Goal: Task Accomplishment & Management: Manage account settings

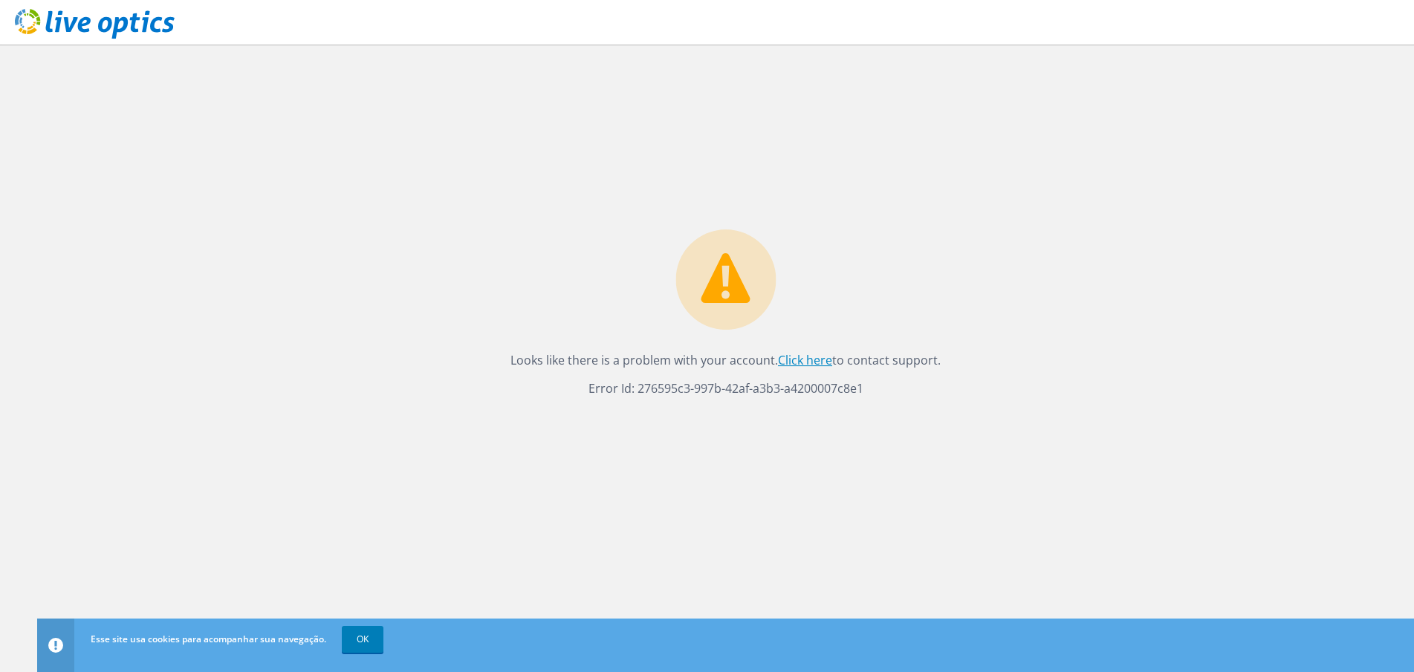
click at [794, 365] on link "Click here" at bounding box center [805, 360] width 54 height 16
click at [366, 639] on link "OK" at bounding box center [363, 639] width 42 height 27
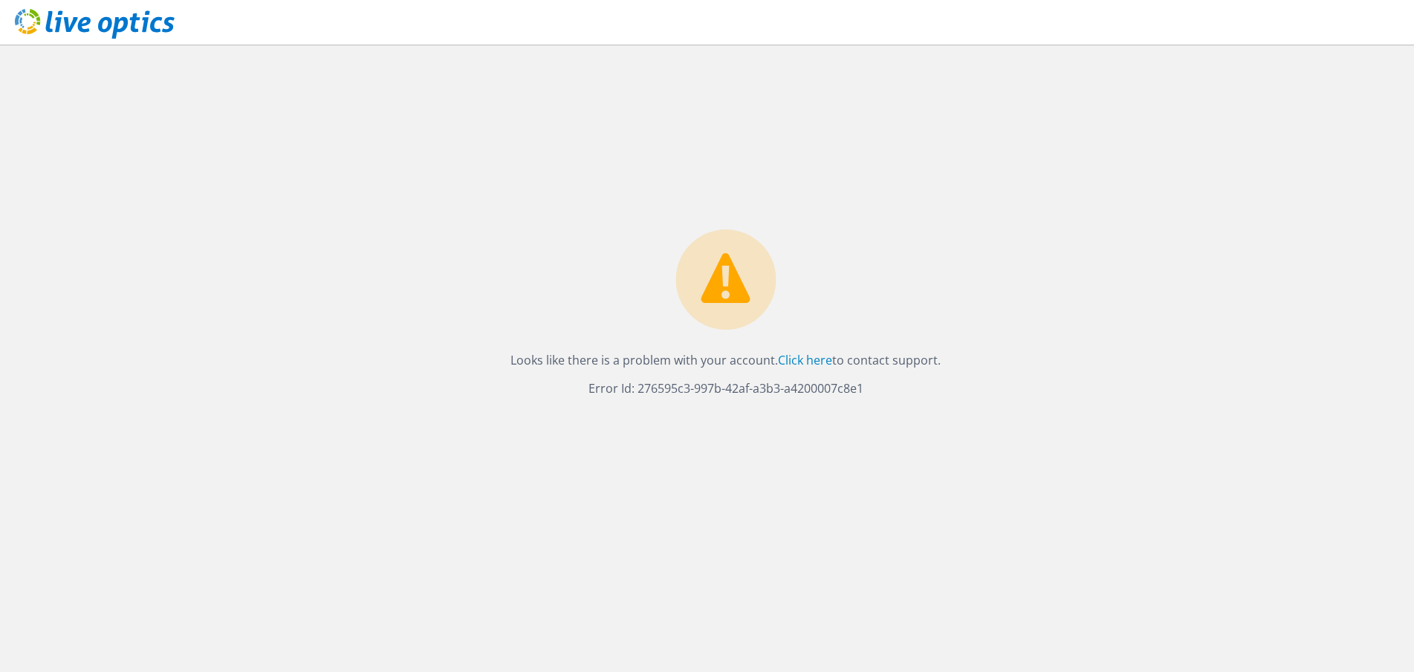
click at [146, 26] on use at bounding box center [95, 24] width 160 height 30
drag, startPoint x: 333, startPoint y: 339, endPoint x: 895, endPoint y: 433, distance: 569.6
click at [889, 435] on div "Looks like there is a problem with your account. Click here to contact support.…" at bounding box center [725, 359] width 1377 height 628
drag, startPoint x: 925, startPoint y: 406, endPoint x: 470, endPoint y: 283, distance: 471.9
click at [478, 286] on div "Looks like there is a problem with your account. Click here to contact support.…" at bounding box center [725, 359] width 1377 height 628
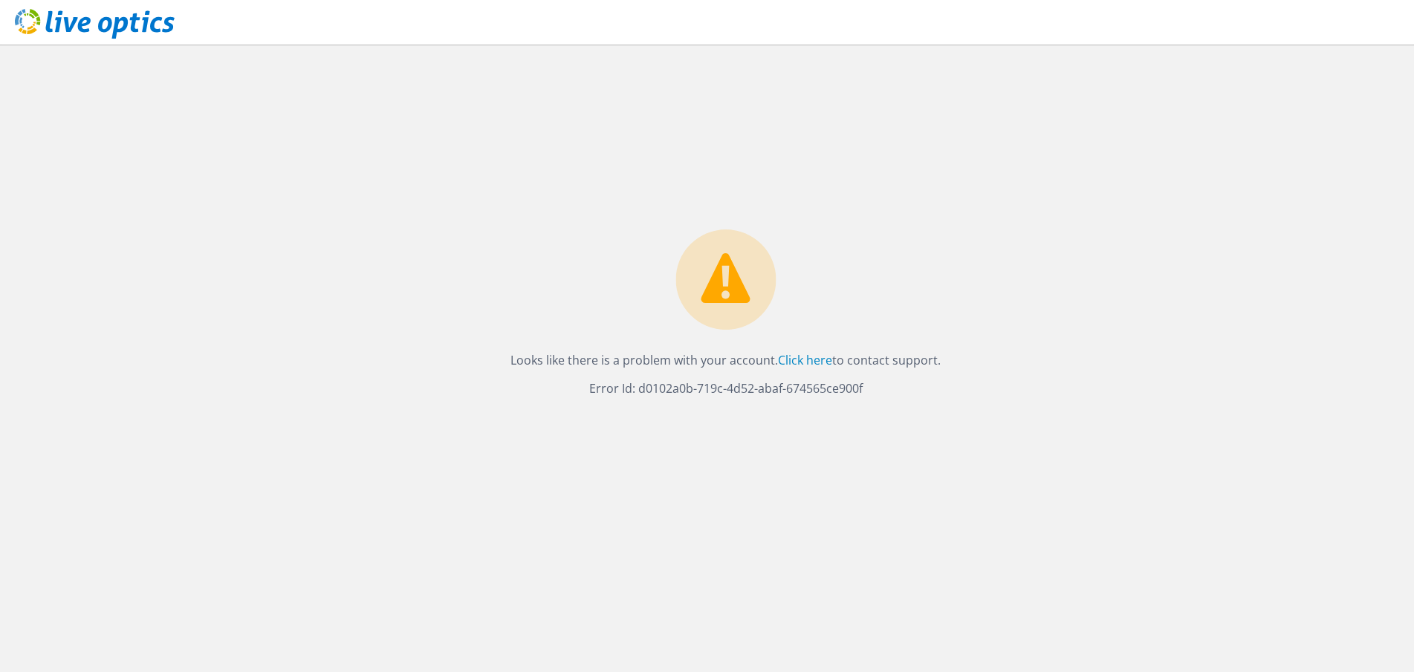
click at [419, 269] on div "Looks like there is a problem with your account. Click here to contact support.…" at bounding box center [725, 359] width 1377 height 628
click at [336, 200] on div "Looks like there is a problem with your account. Click here to contact support.…" at bounding box center [725, 359] width 1377 height 628
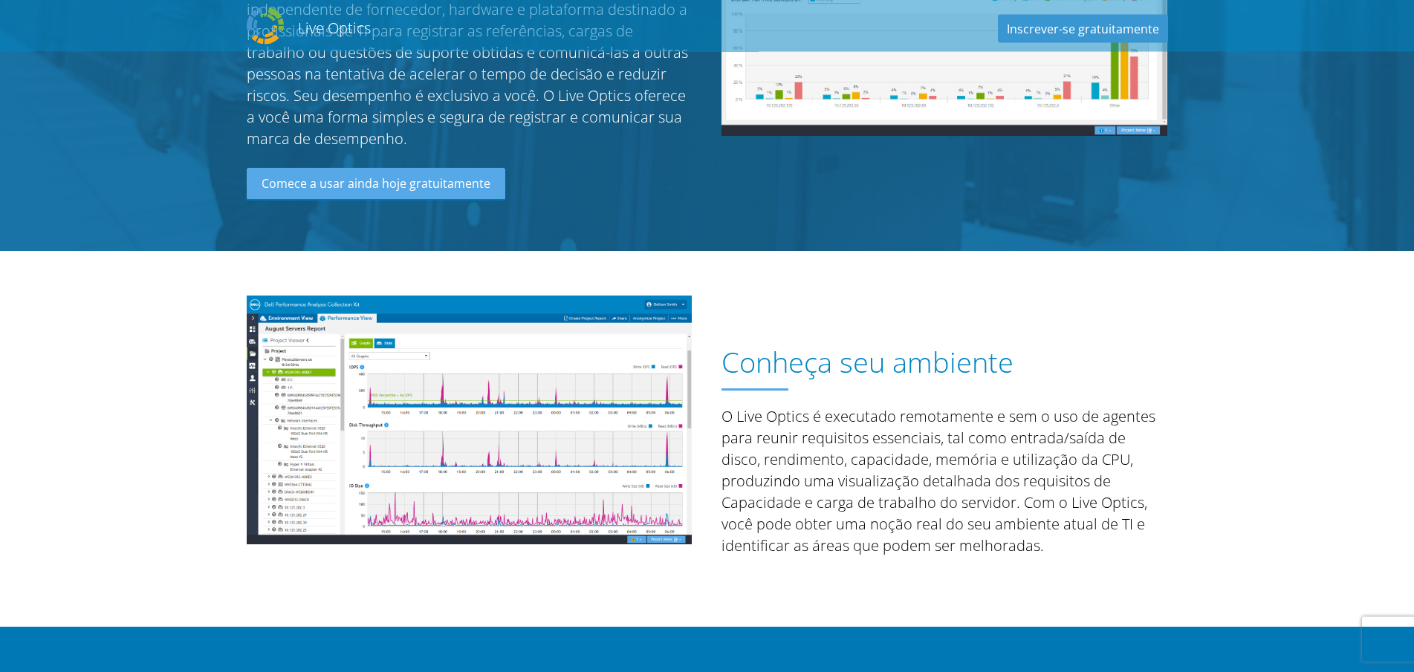
scroll to position [227, 0]
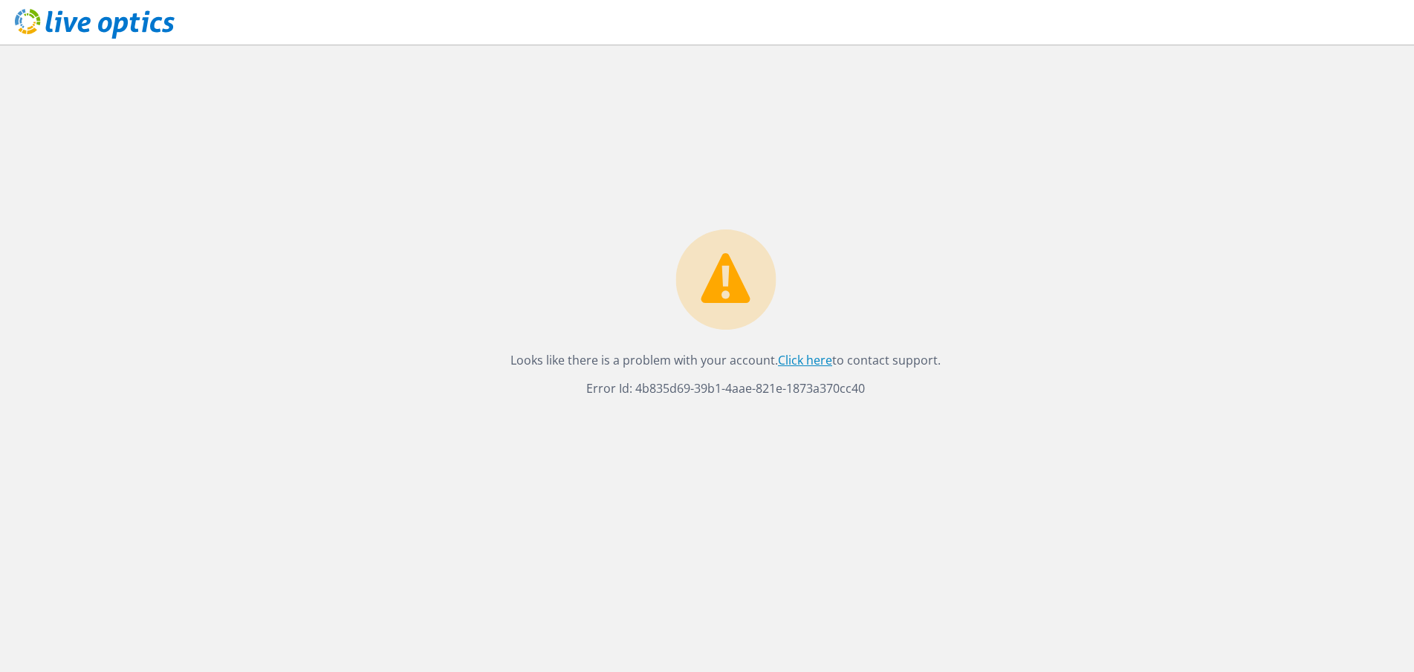
click at [805, 359] on link "Click here" at bounding box center [805, 360] width 54 height 16
click at [88, 20] on use at bounding box center [95, 24] width 160 height 30
